Goal: Find specific page/section: Find specific page/section

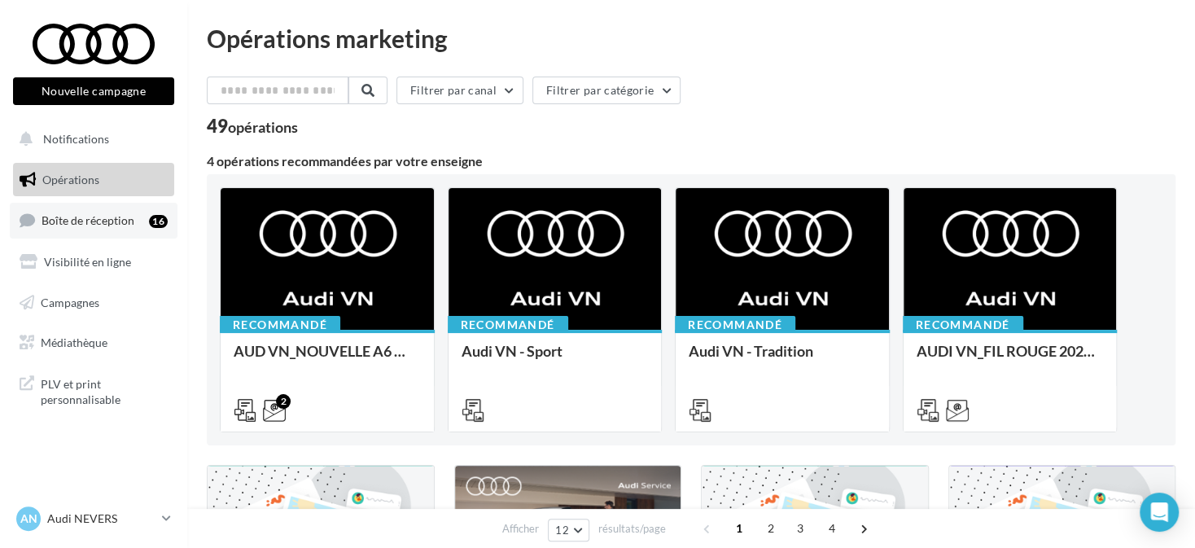
click at [154, 217] on div "16" at bounding box center [158, 221] width 19 height 13
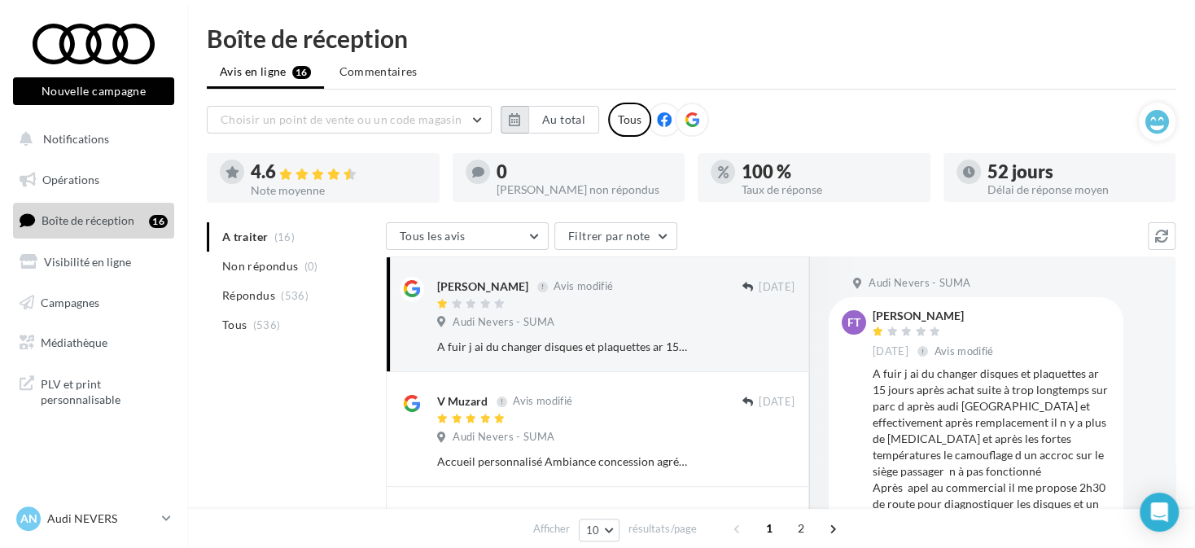
click at [520, 118] on icon "button" at bounding box center [514, 119] width 11 height 13
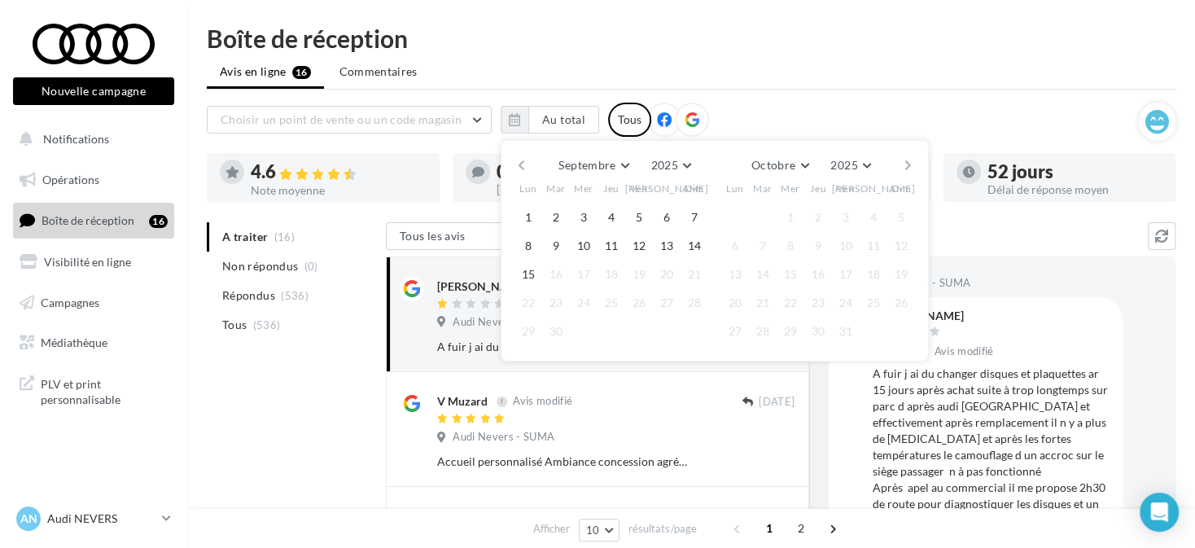
click at [696, 116] on div at bounding box center [692, 120] width 34 height 34
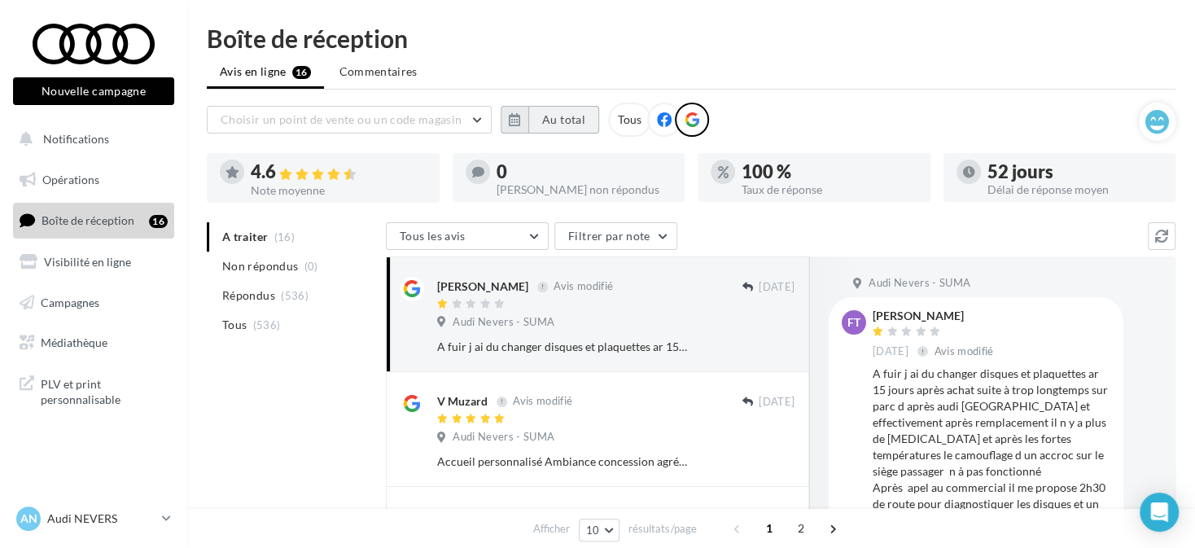
click at [533, 115] on button "Au total" at bounding box center [564, 120] width 71 height 28
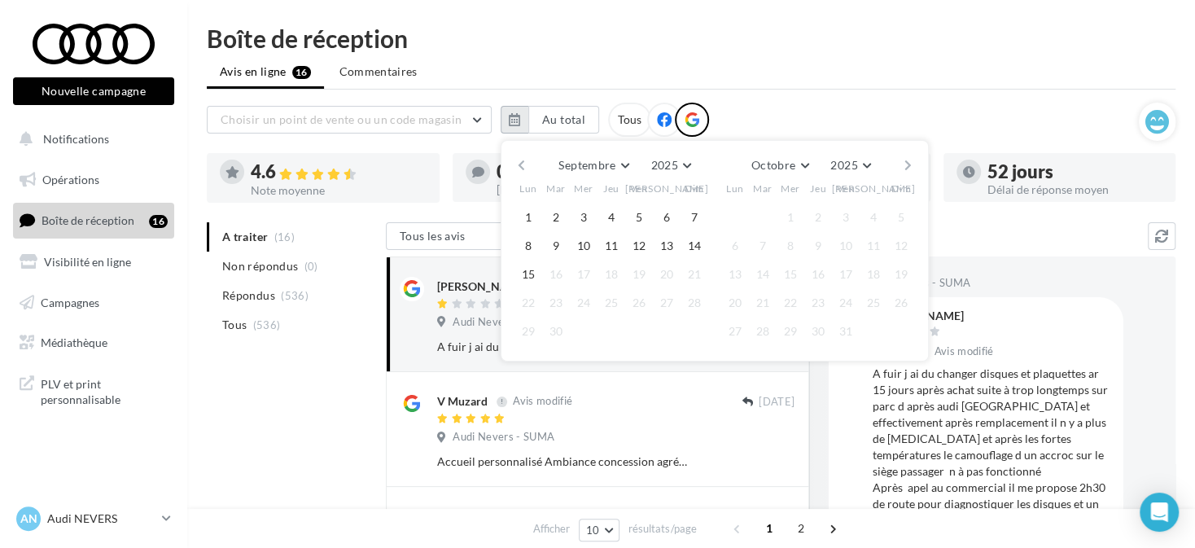
click at [520, 118] on icon "button" at bounding box center [514, 119] width 11 height 13
click at [521, 169] on button "button" at bounding box center [522, 165] width 14 height 23
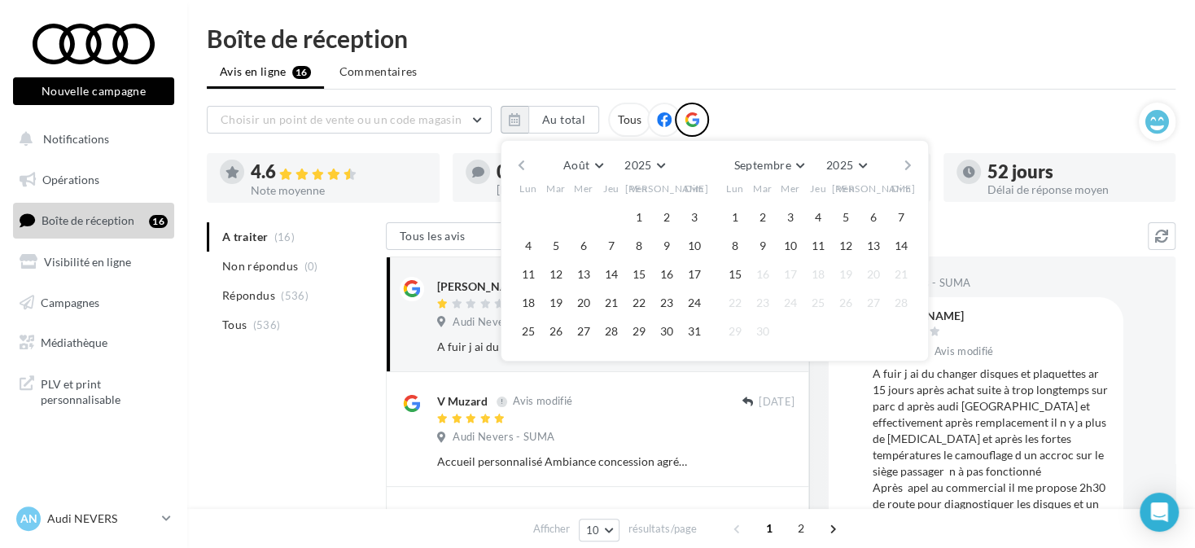
click at [521, 169] on button "button" at bounding box center [522, 165] width 14 height 23
click at [552, 217] on button "1" at bounding box center [556, 217] width 24 height 24
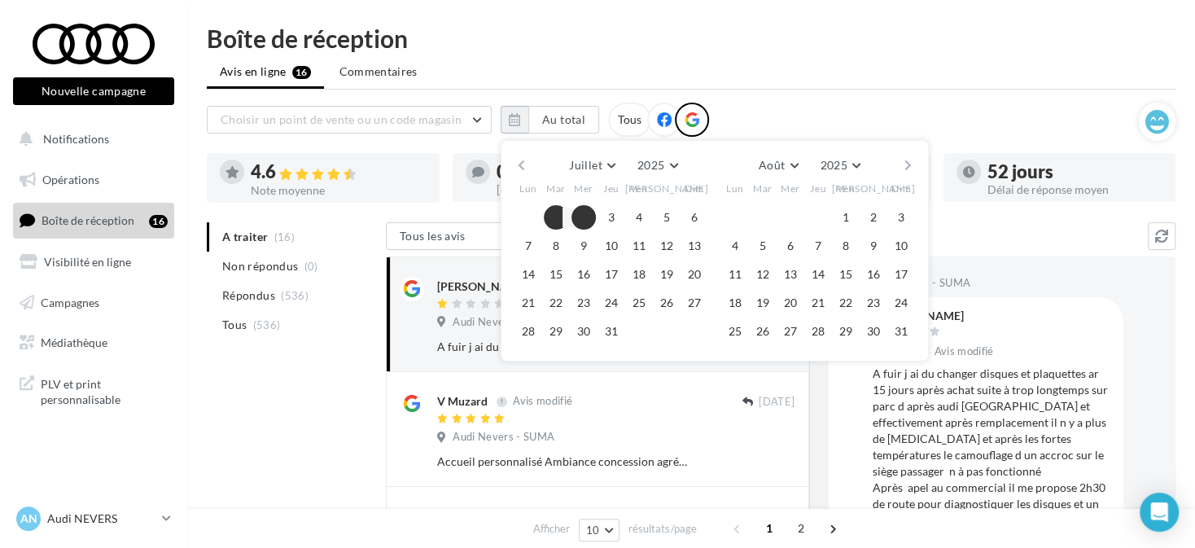
click at [905, 161] on button "button" at bounding box center [908, 165] width 14 height 23
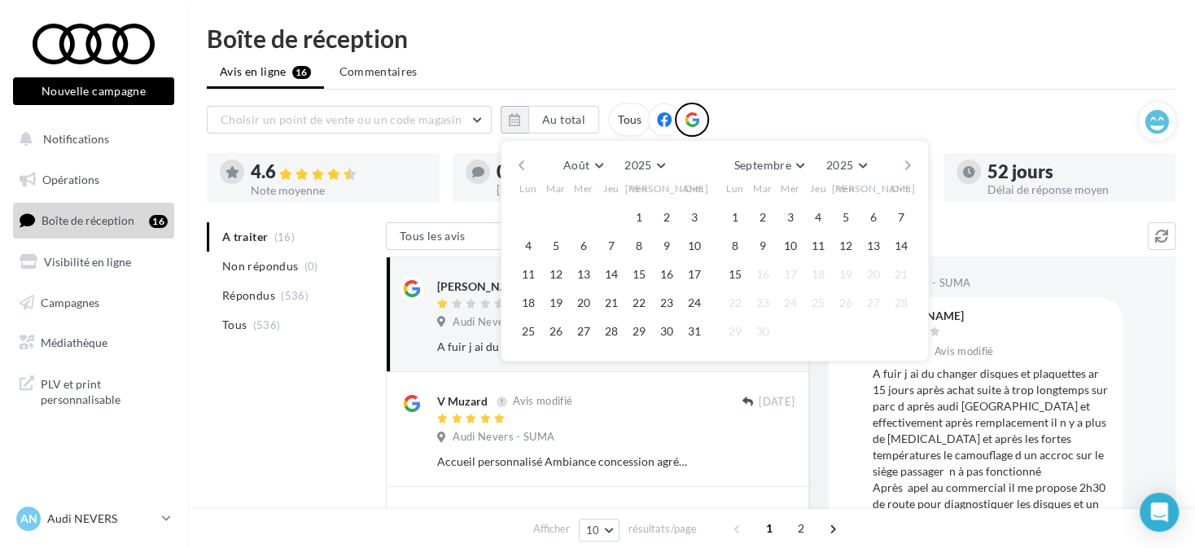
click at [905, 161] on button "button" at bounding box center [908, 165] width 14 height 23
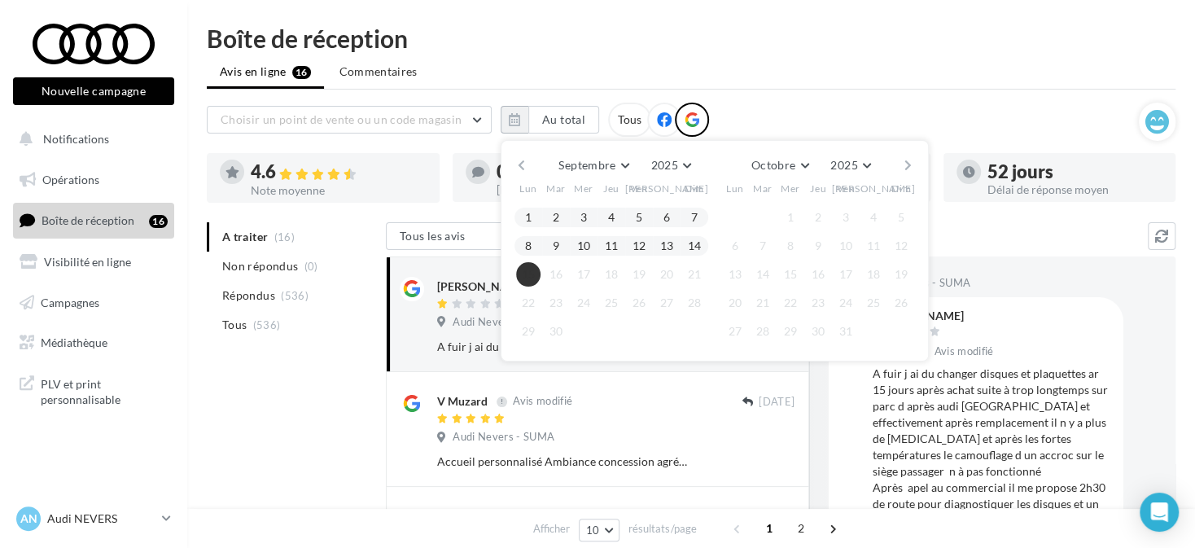
click at [526, 275] on button "15" at bounding box center [528, 274] width 24 height 24
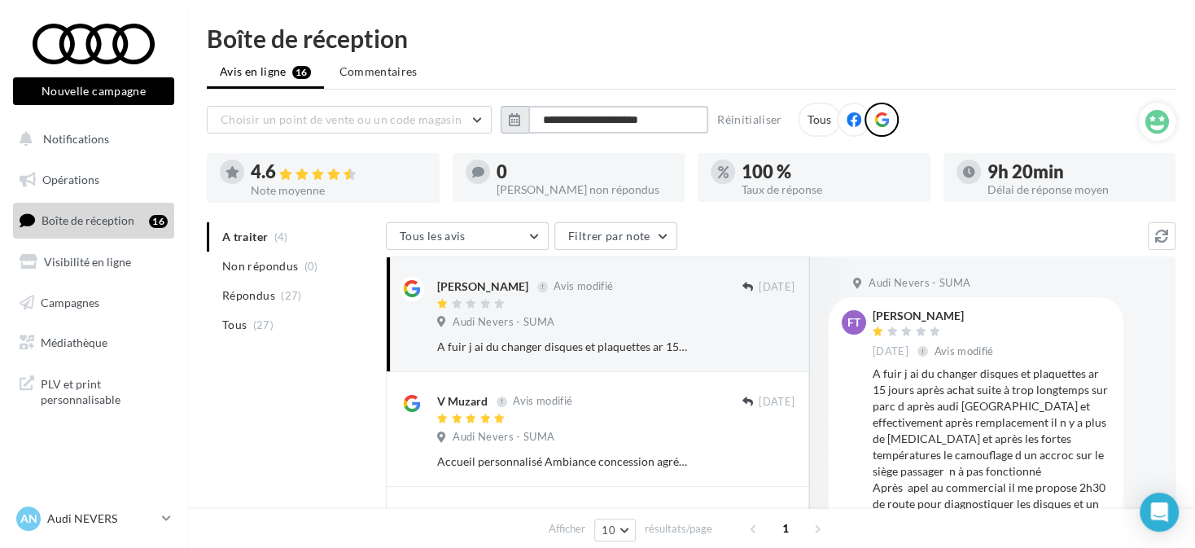
click at [529, 124] on input "**********" at bounding box center [619, 120] width 180 height 28
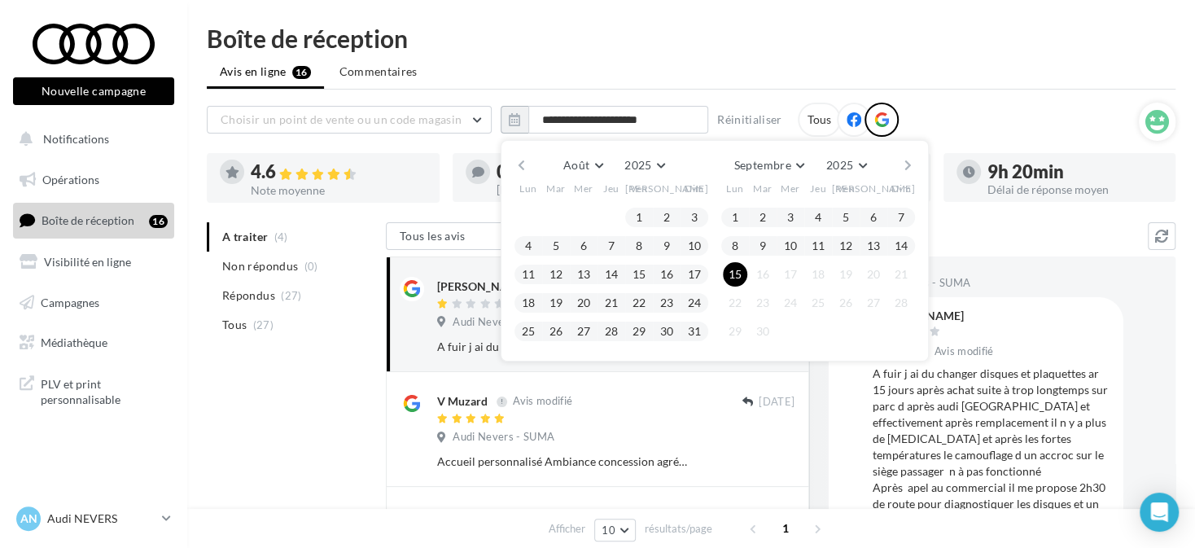
click at [515, 163] on button "button" at bounding box center [522, 165] width 14 height 23
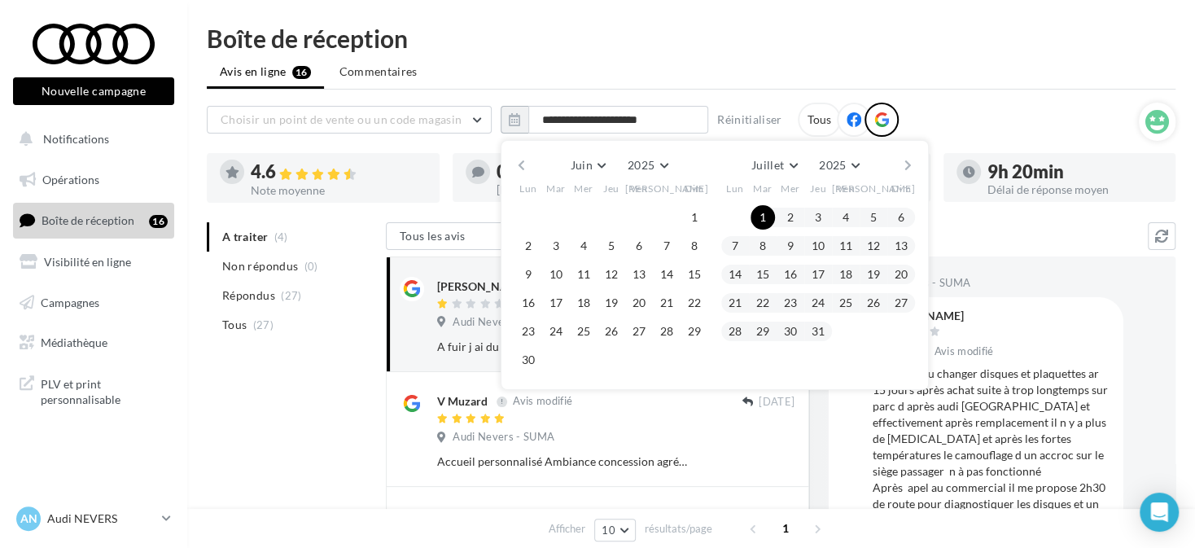
click at [515, 163] on button "button" at bounding box center [522, 165] width 14 height 23
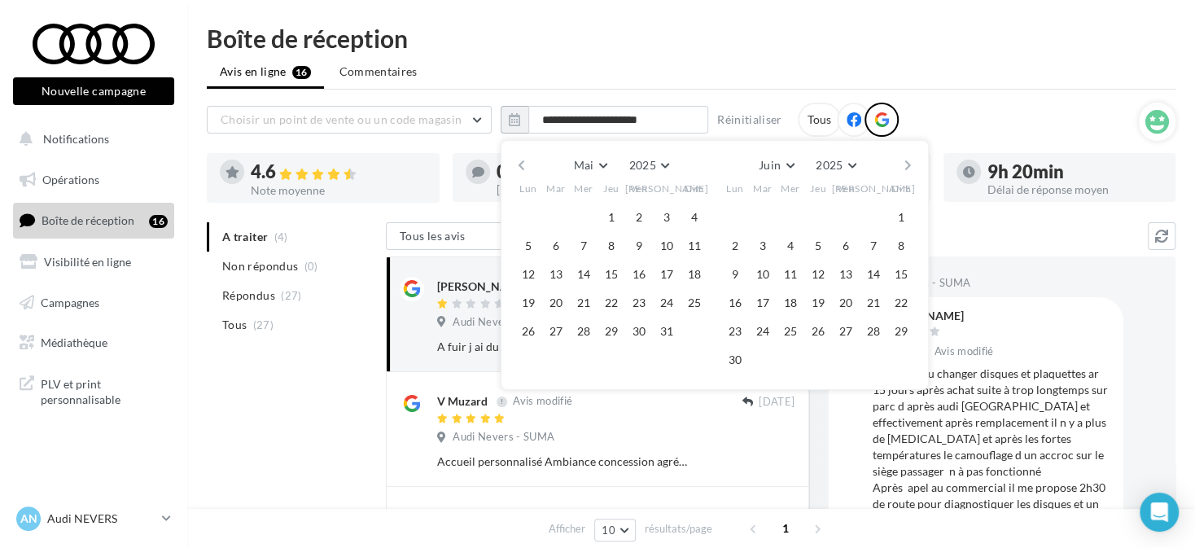
click at [515, 163] on button "button" at bounding box center [522, 165] width 14 height 23
click at [767, 220] on button "1" at bounding box center [763, 217] width 24 height 24
click at [914, 157] on button "button" at bounding box center [908, 165] width 14 height 23
click at [912, 157] on button "button" at bounding box center [908, 165] width 14 height 23
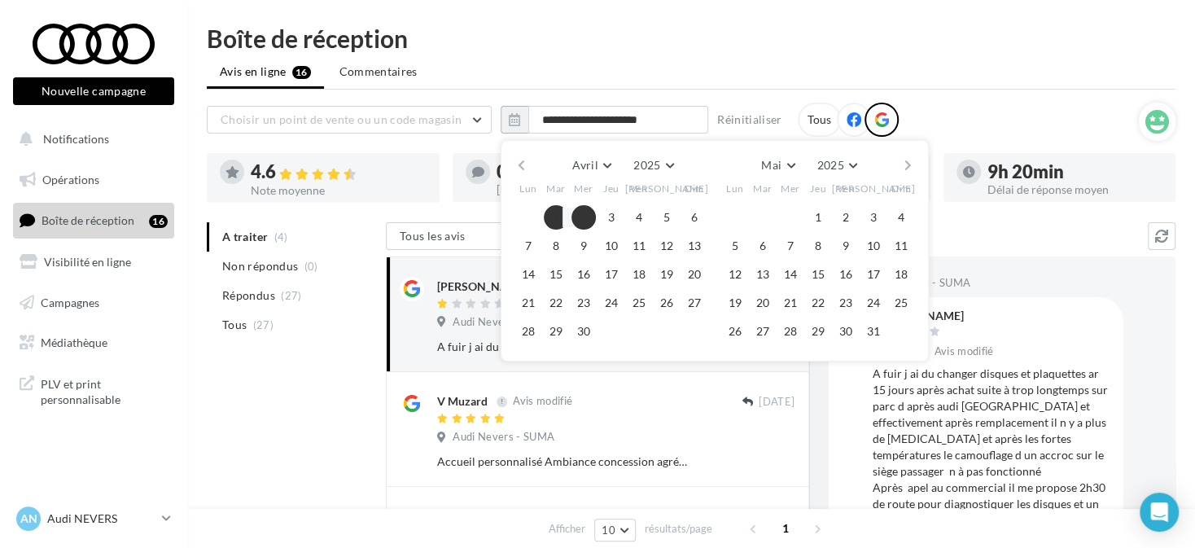
click at [912, 157] on button "button" at bounding box center [908, 165] width 14 height 23
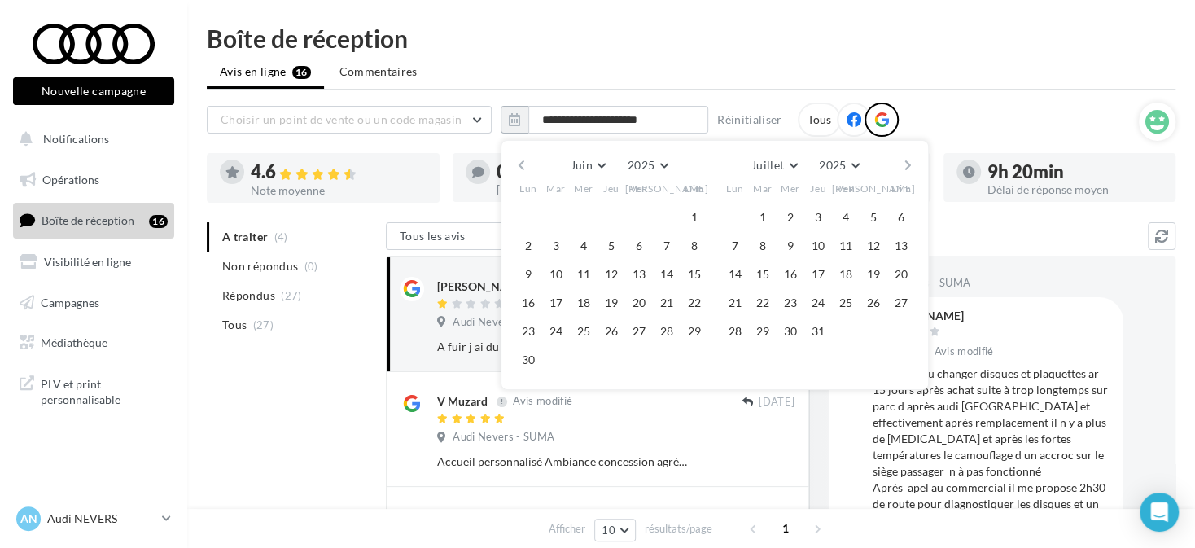
click at [912, 157] on button "button" at bounding box center [908, 165] width 14 height 23
click at [914, 156] on button "button" at bounding box center [908, 165] width 14 height 23
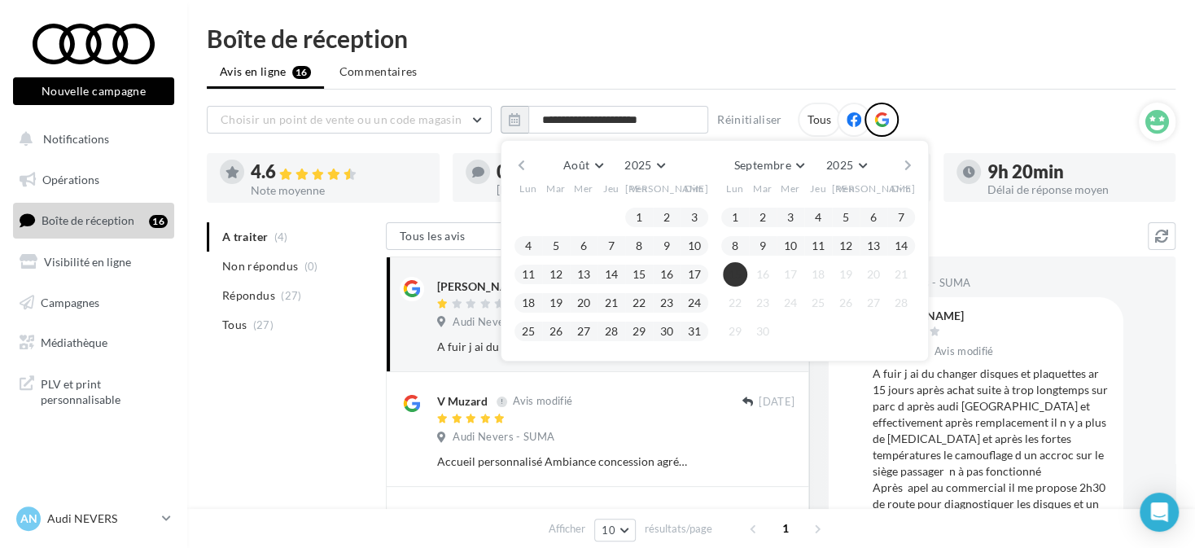
click at [726, 269] on button "15" at bounding box center [735, 274] width 24 height 24
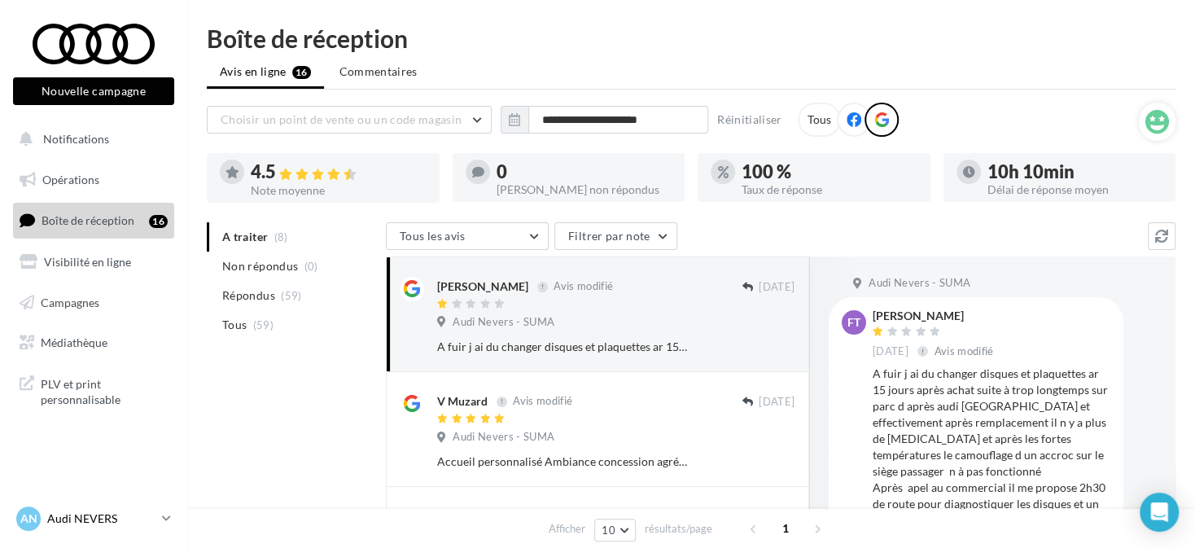
click at [133, 529] on div "AN Audi NEVERS audi-neve-dup" at bounding box center [85, 519] width 139 height 24
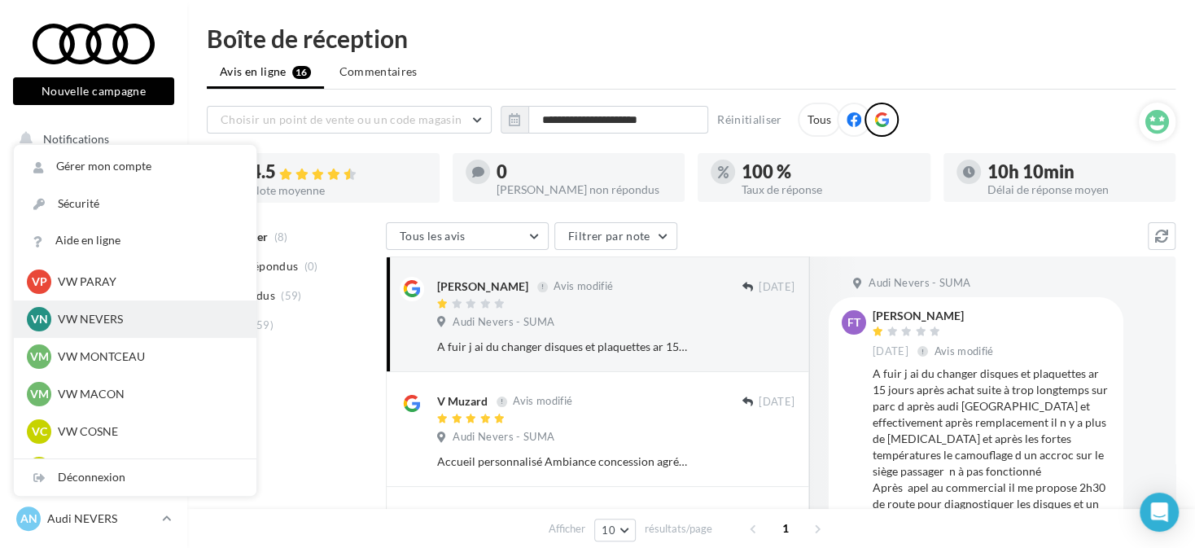
scroll to position [570, 0]
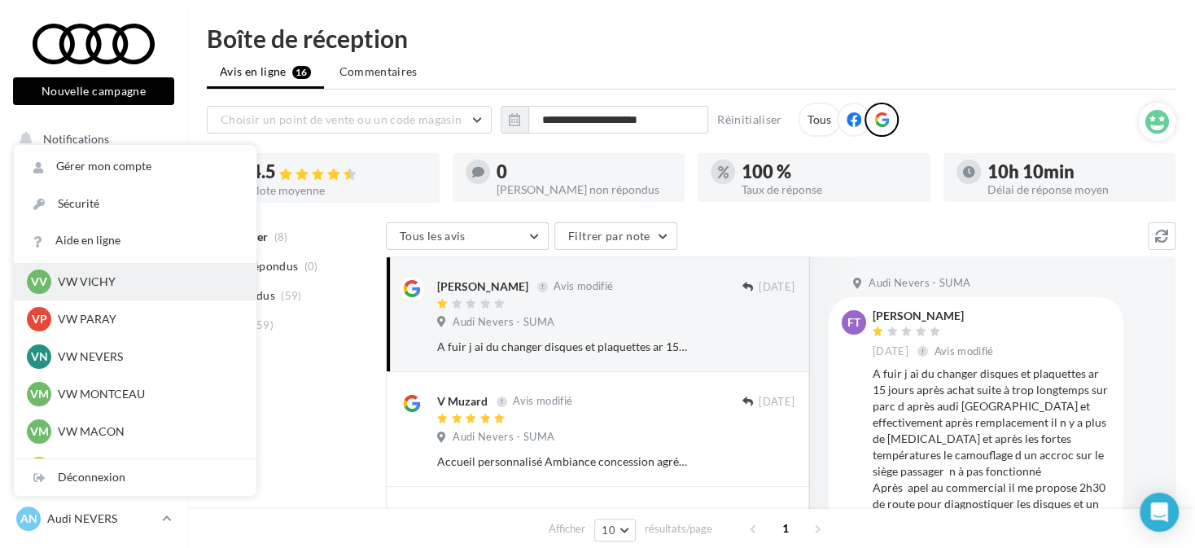
click at [149, 289] on p "VW VICHY" at bounding box center [147, 282] width 179 height 16
